Goal: Find specific page/section: Find specific page/section

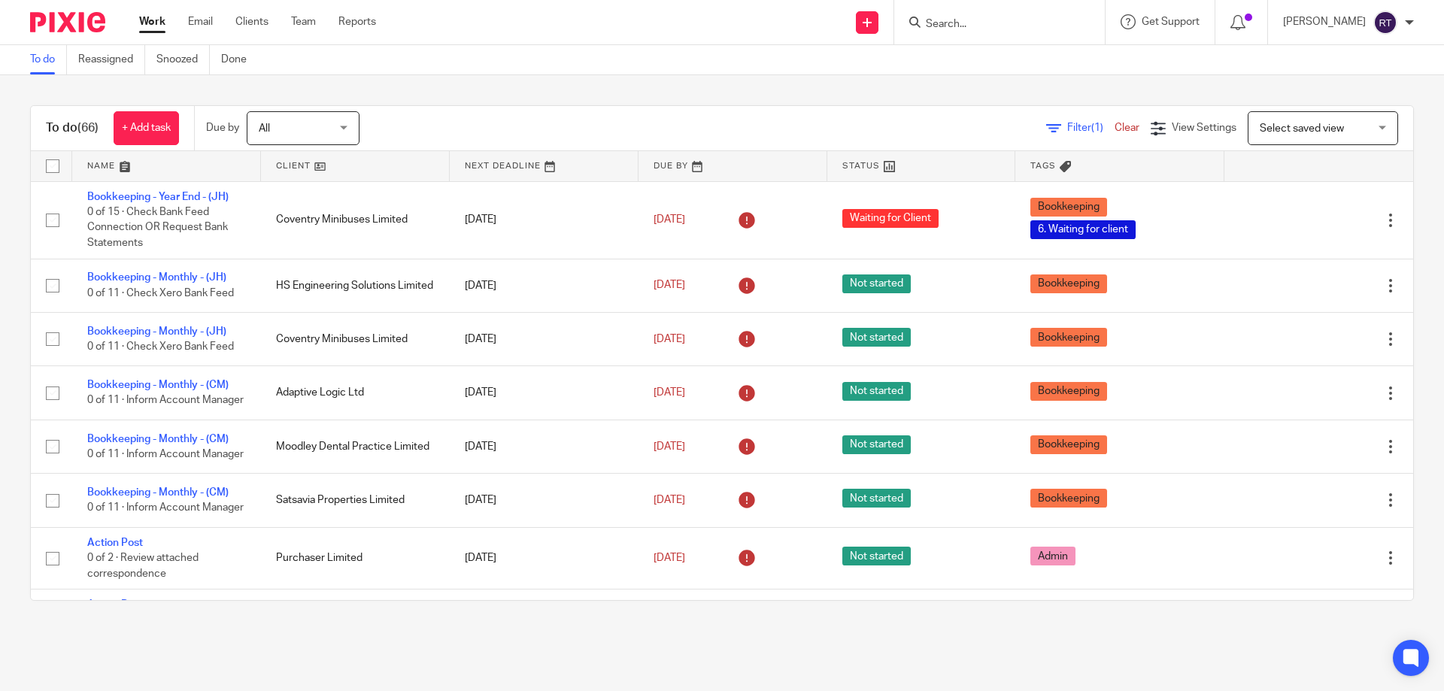
click at [993, 19] on input "Search" at bounding box center [991, 25] width 135 height 14
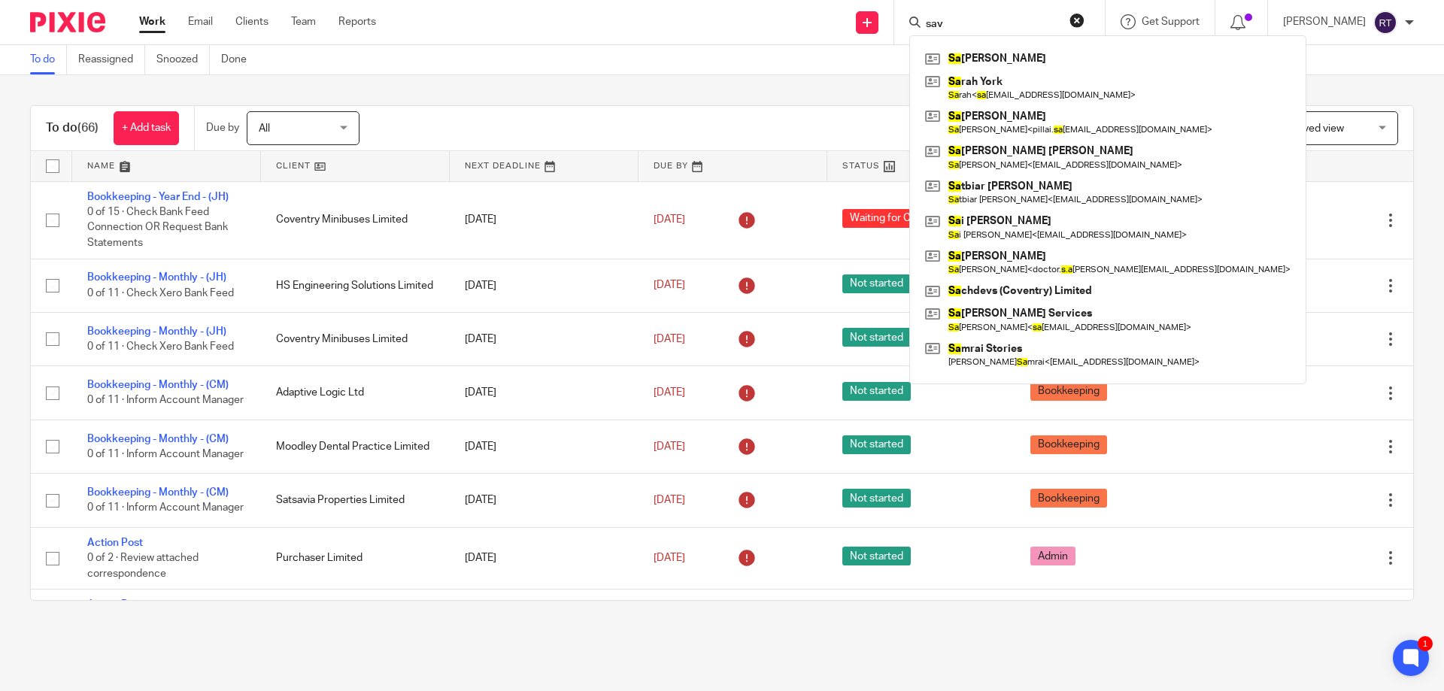
type input "sava"
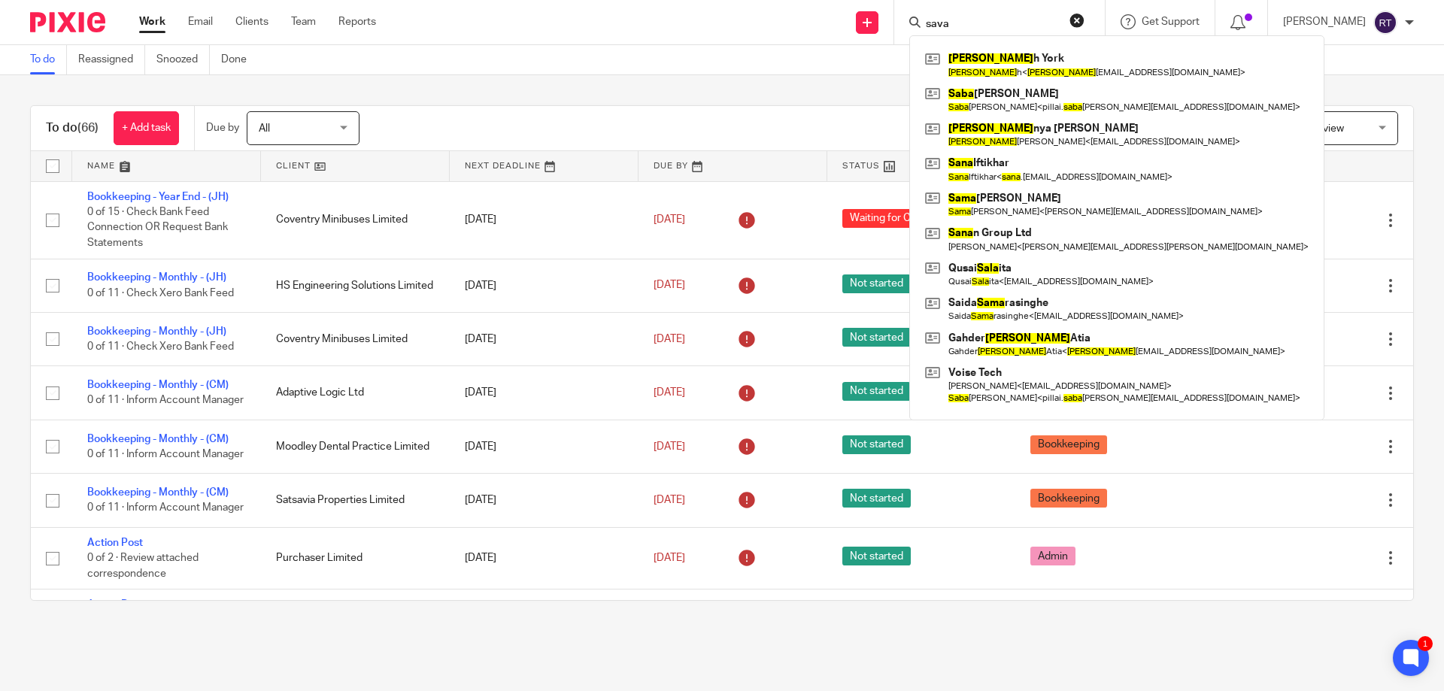
drag, startPoint x: 1002, startPoint y: 21, endPoint x: 799, endPoint y: 5, distance: 204.5
click at [799, 5] on div "Send new email Create task Add client Request signature [PERSON_NAME] h York [P…" at bounding box center [921, 22] width 1045 height 44
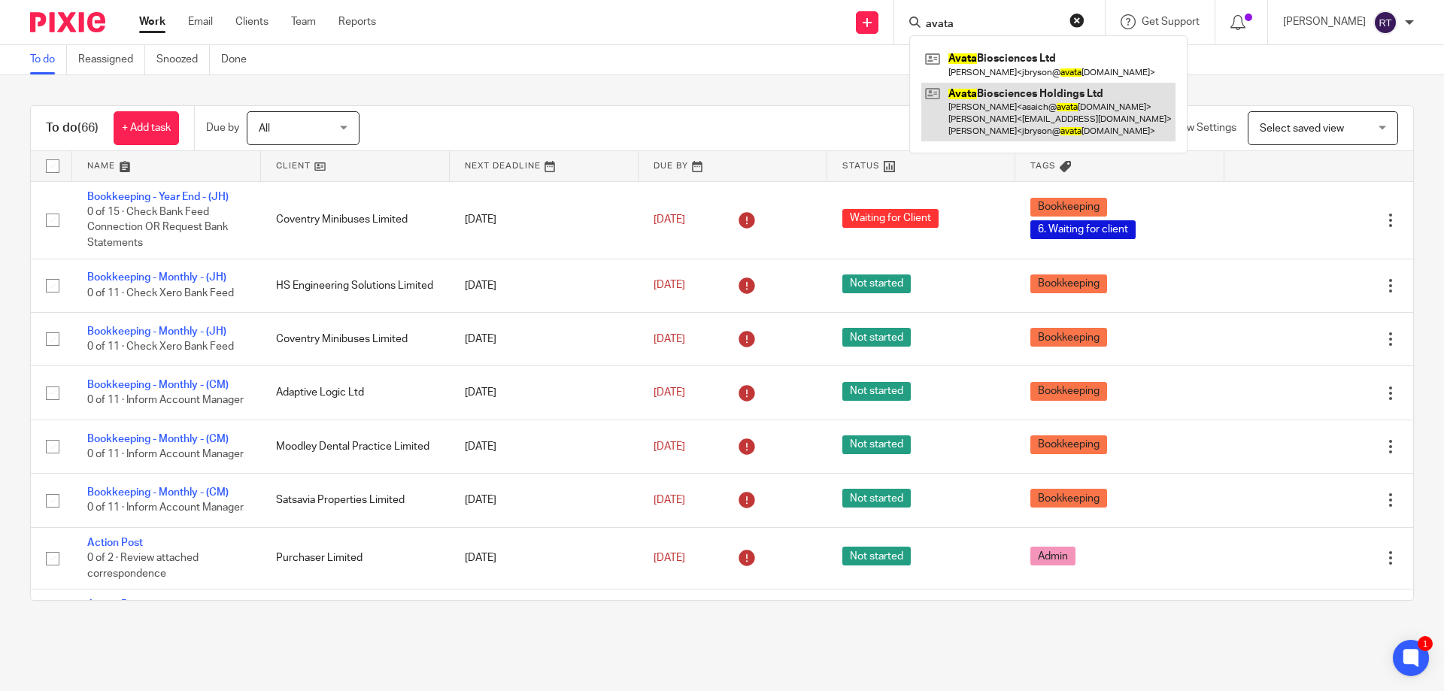
type input "avata"
click at [1054, 99] on link at bounding box center [1048, 112] width 254 height 59
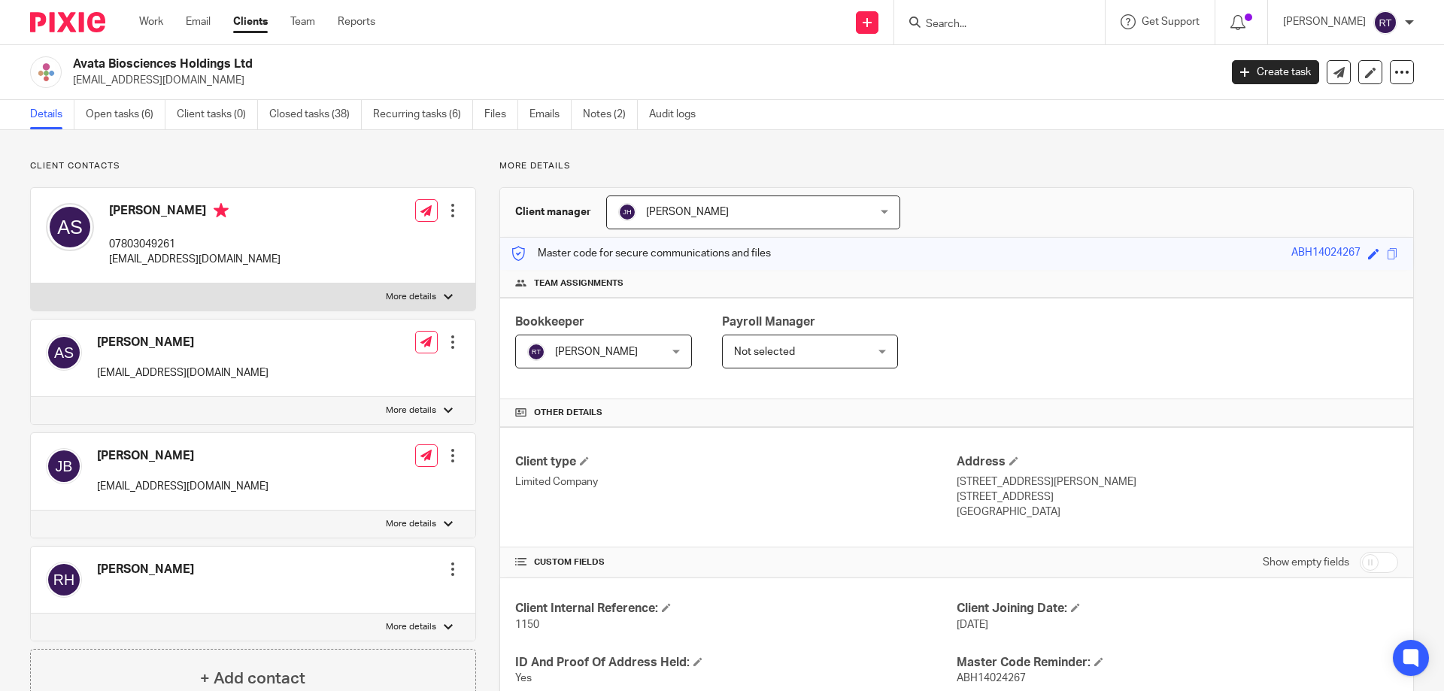
scroll to position [681, 0]
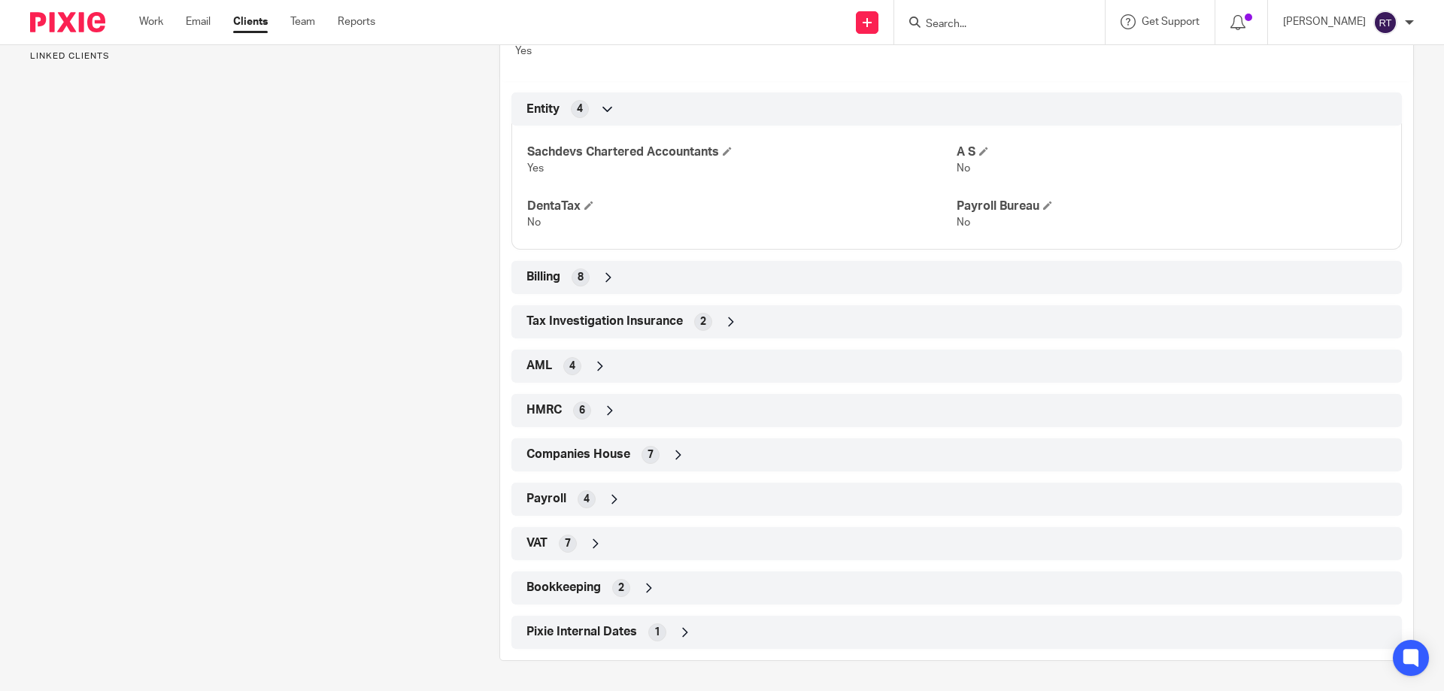
click at [569, 447] on span "Companies House" at bounding box center [578, 455] width 104 height 16
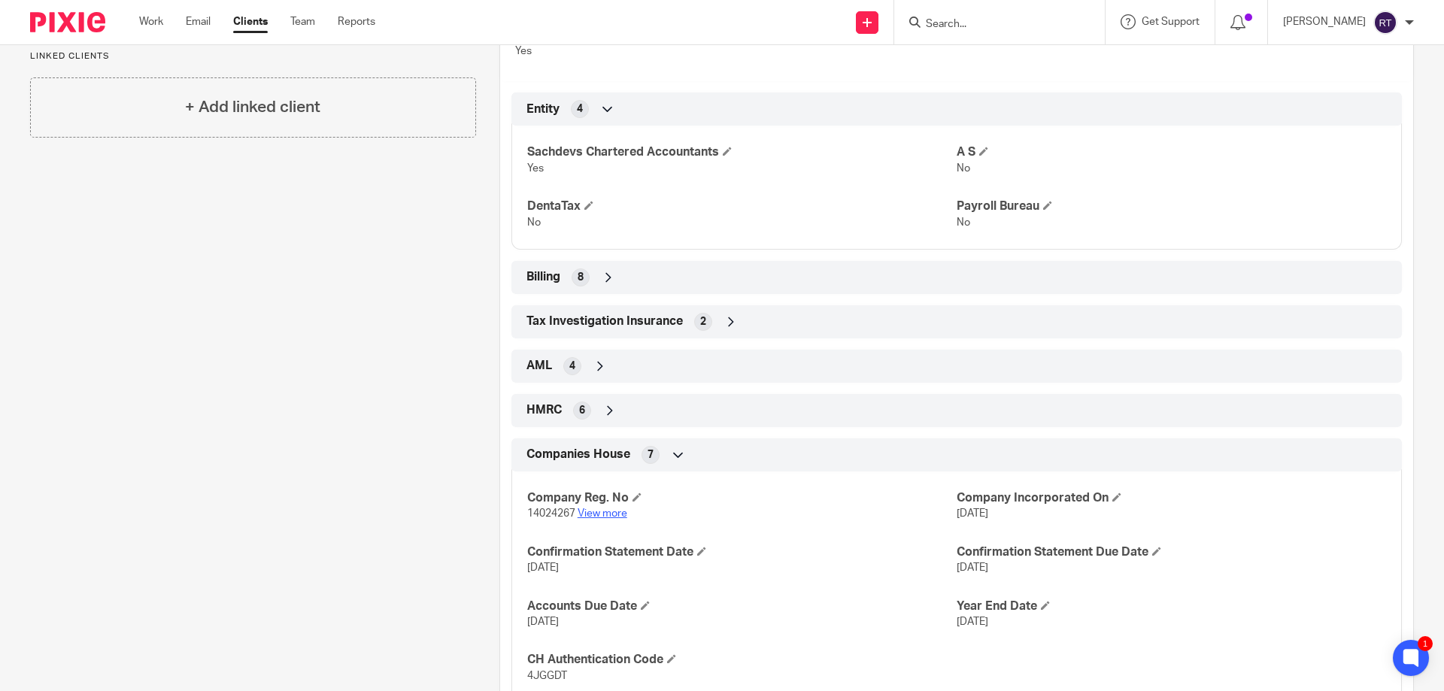
click at [589, 509] on link "View more" at bounding box center [603, 513] width 50 height 11
